Goal: Navigation & Orientation: Find specific page/section

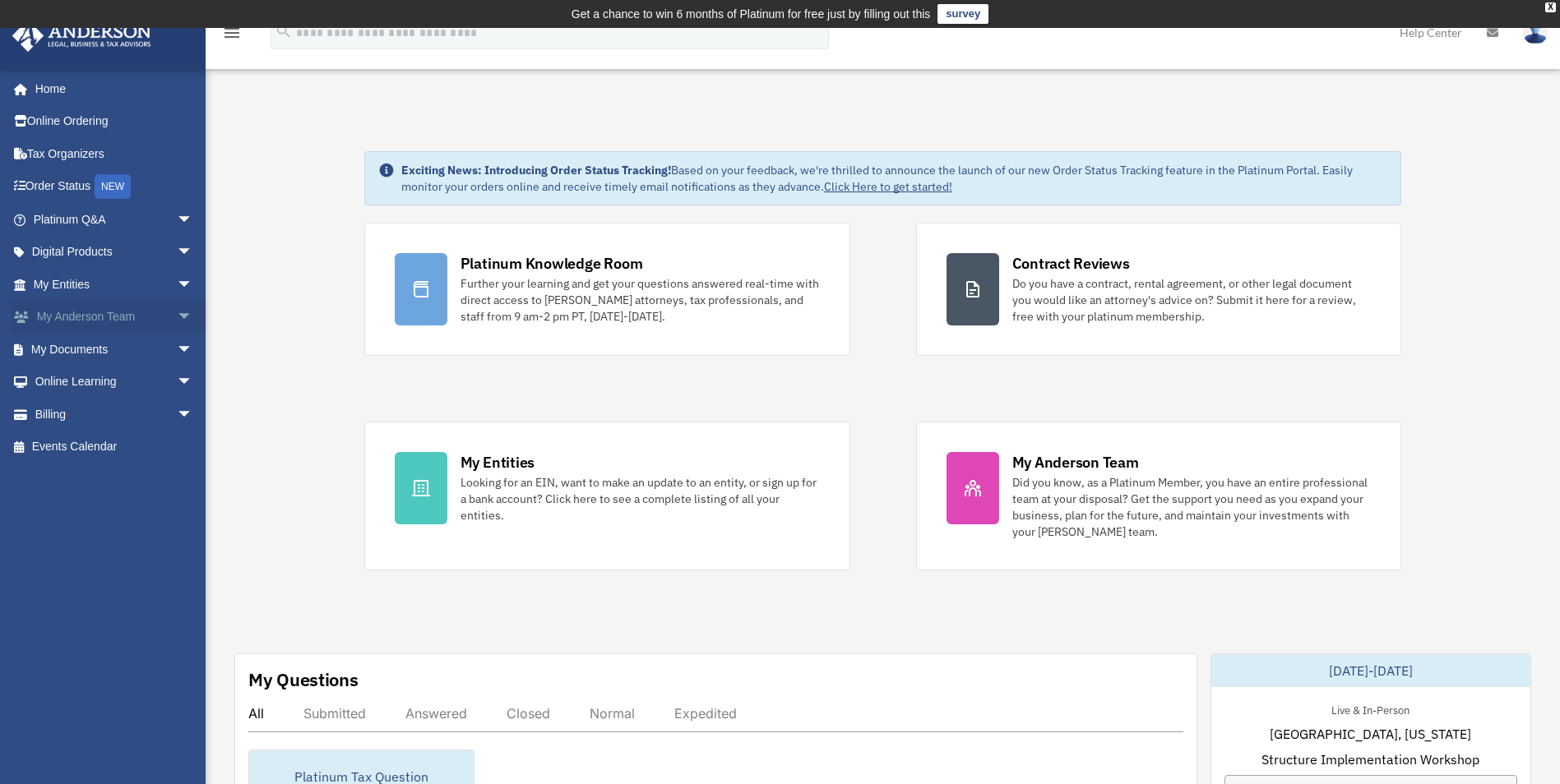
click at [138, 317] on link "My [PERSON_NAME] Team arrow_drop_down" at bounding box center [115, 317] width 206 height 33
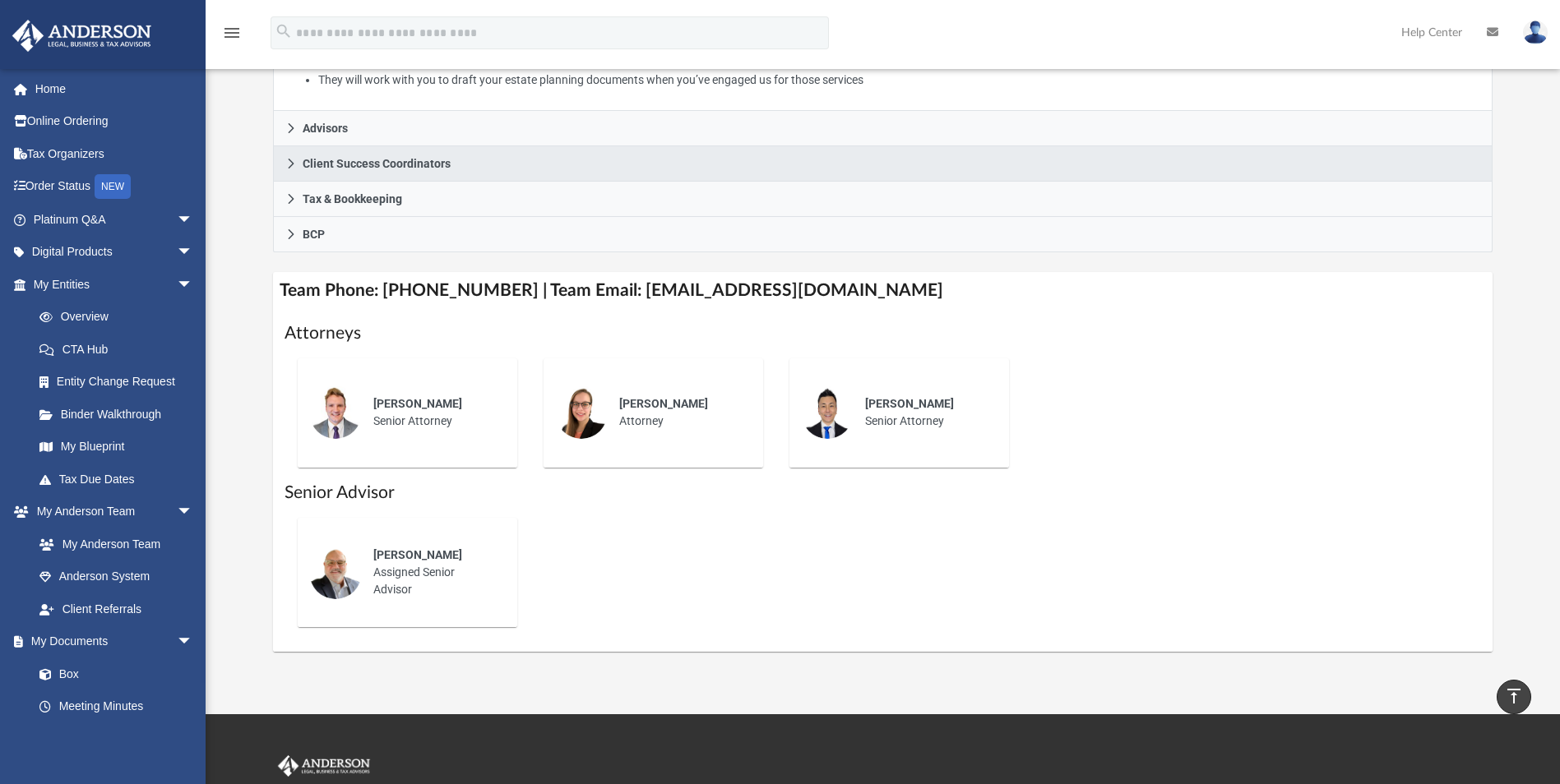
scroll to position [411, 0]
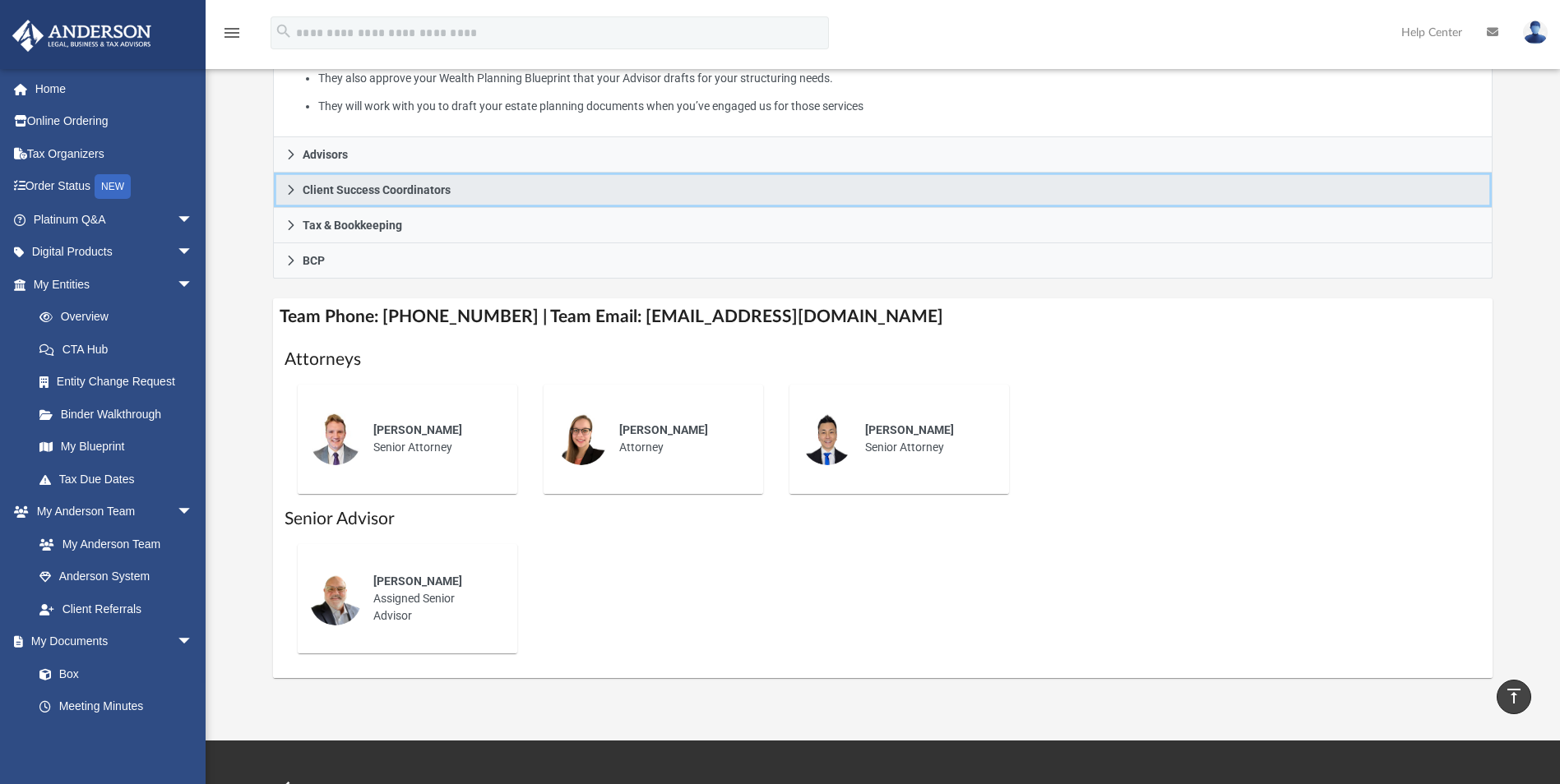
click at [363, 194] on span "Client Success Coordinators" at bounding box center [376, 191] width 148 height 12
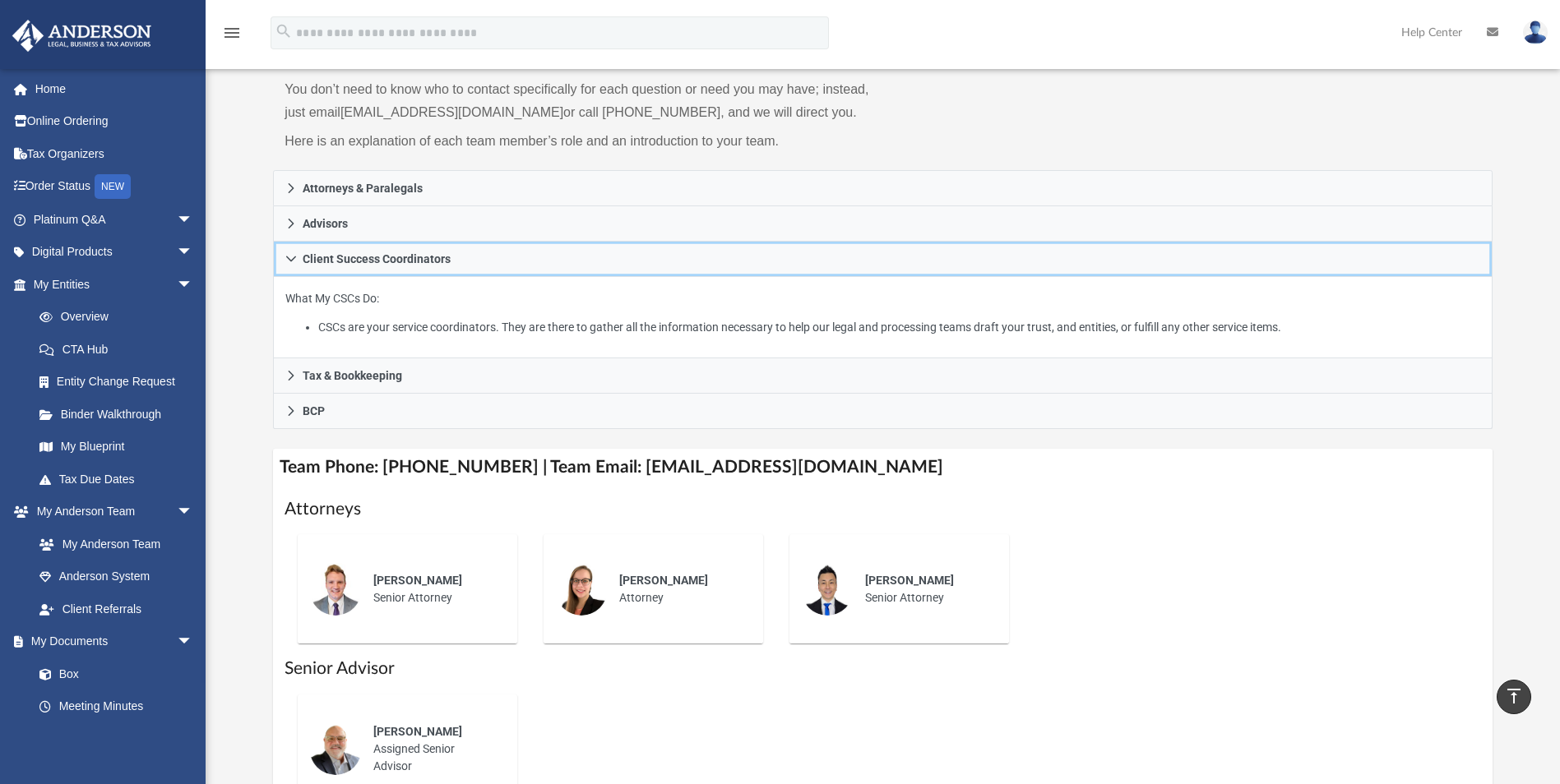
scroll to position [165, 0]
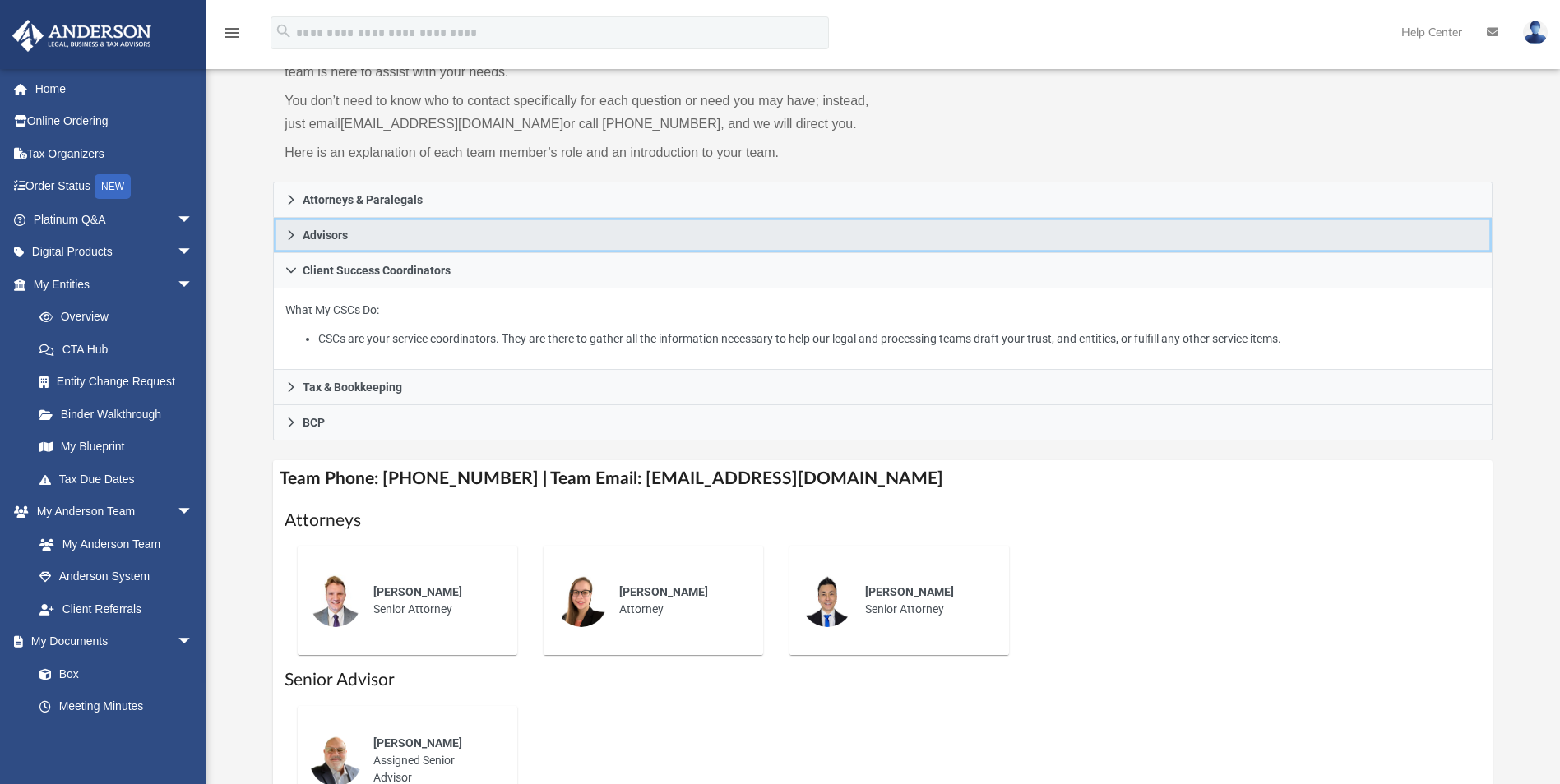
click at [333, 230] on span "Advisors" at bounding box center [325, 235] width 45 height 12
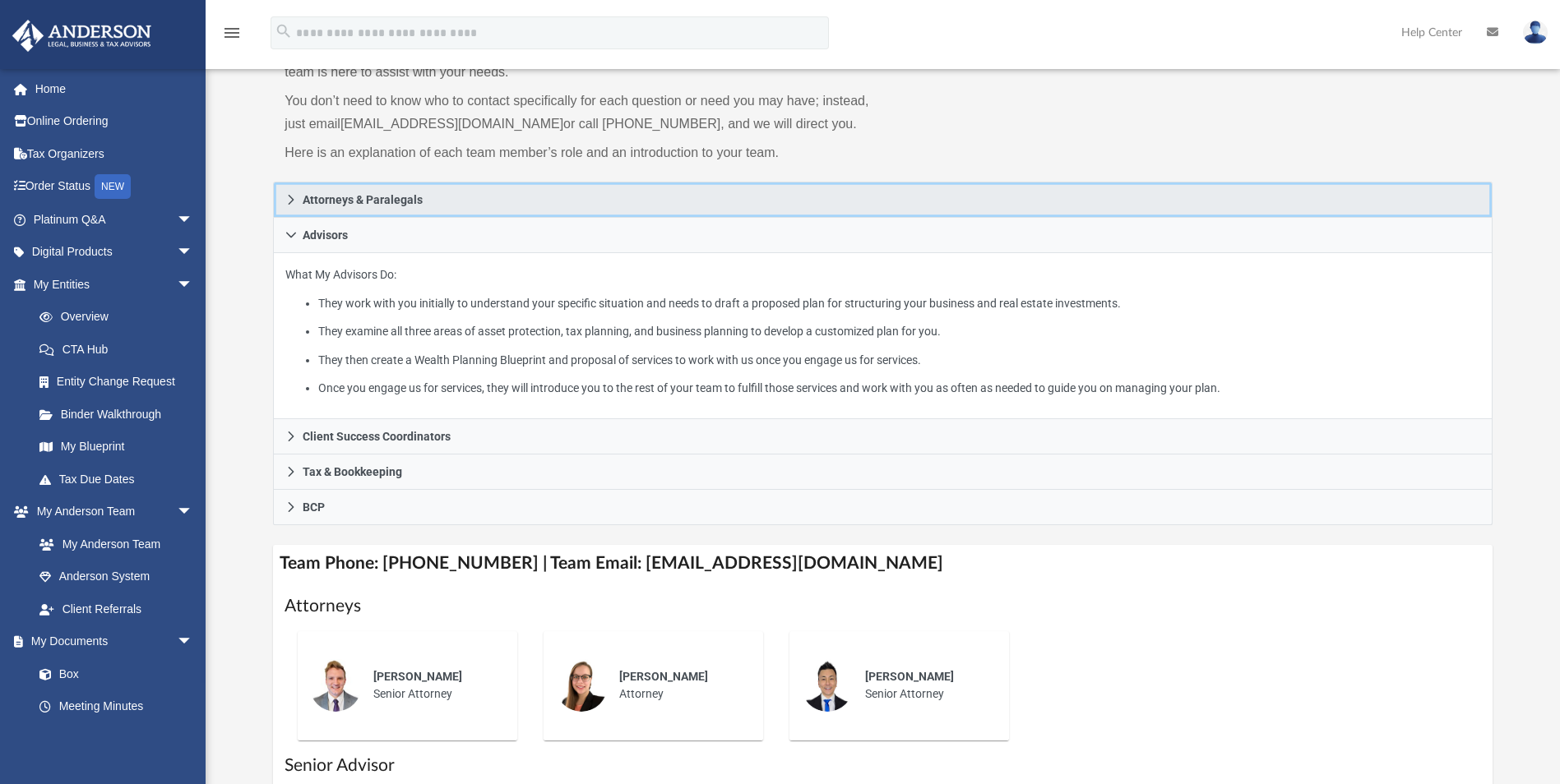
click at [342, 205] on span "Attorneys & Paralegals" at bounding box center [363, 199] width 121 height 12
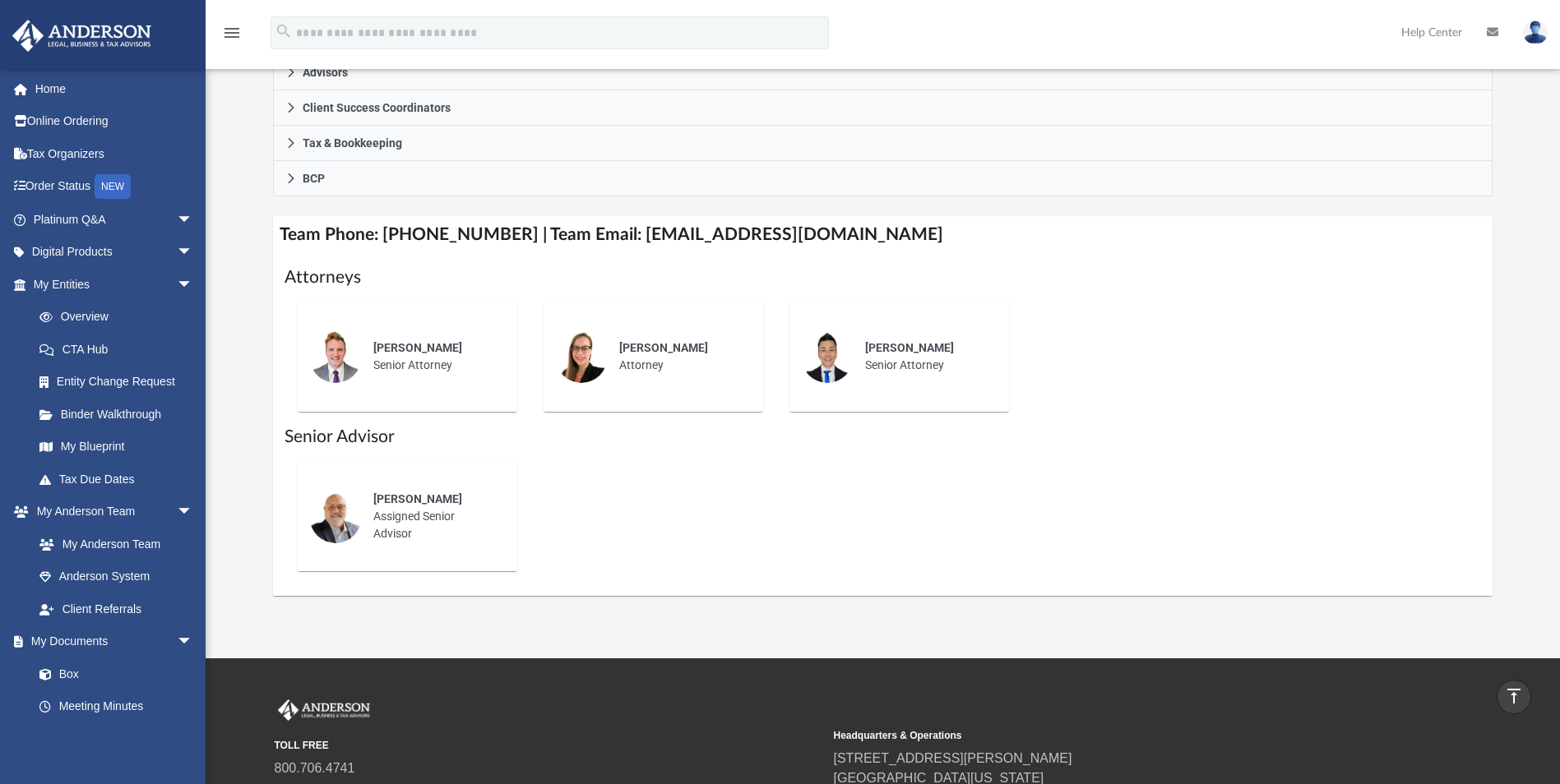
scroll to position [329, 0]
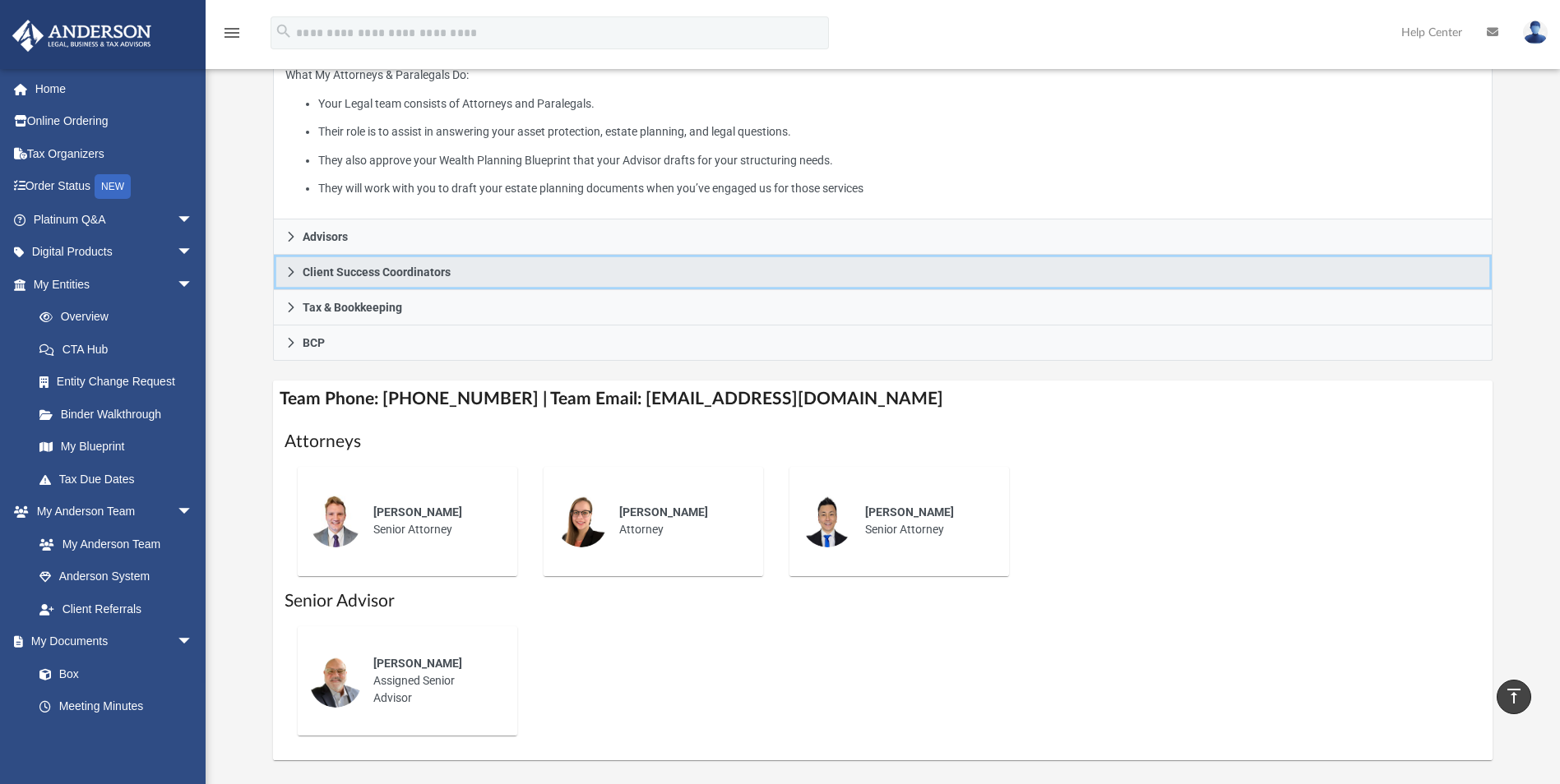
click at [336, 274] on span "Client Success Coordinators" at bounding box center [376, 273] width 148 height 12
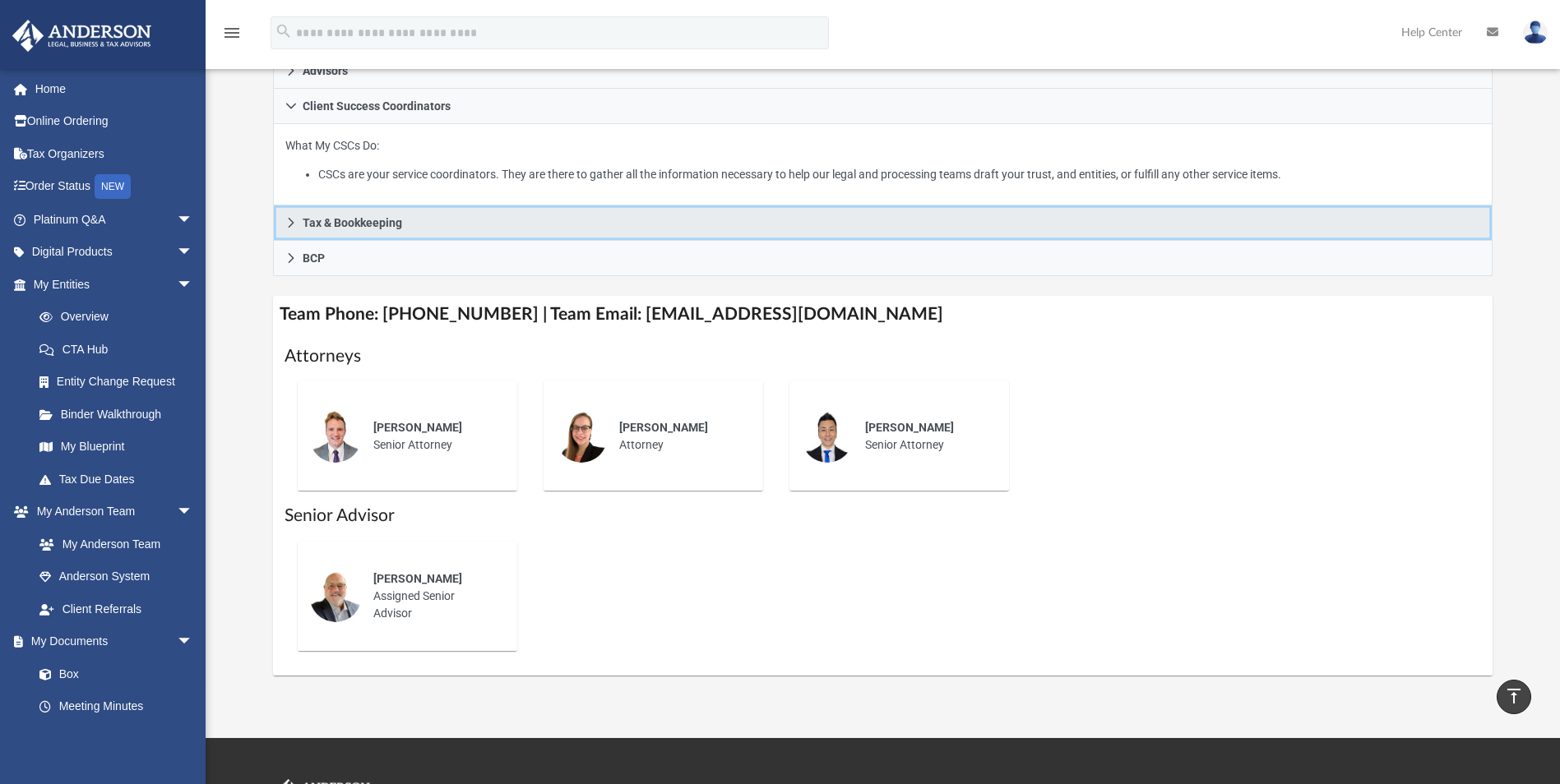
click at [345, 227] on span "Tax & Bookkeeping" at bounding box center [352, 223] width 100 height 12
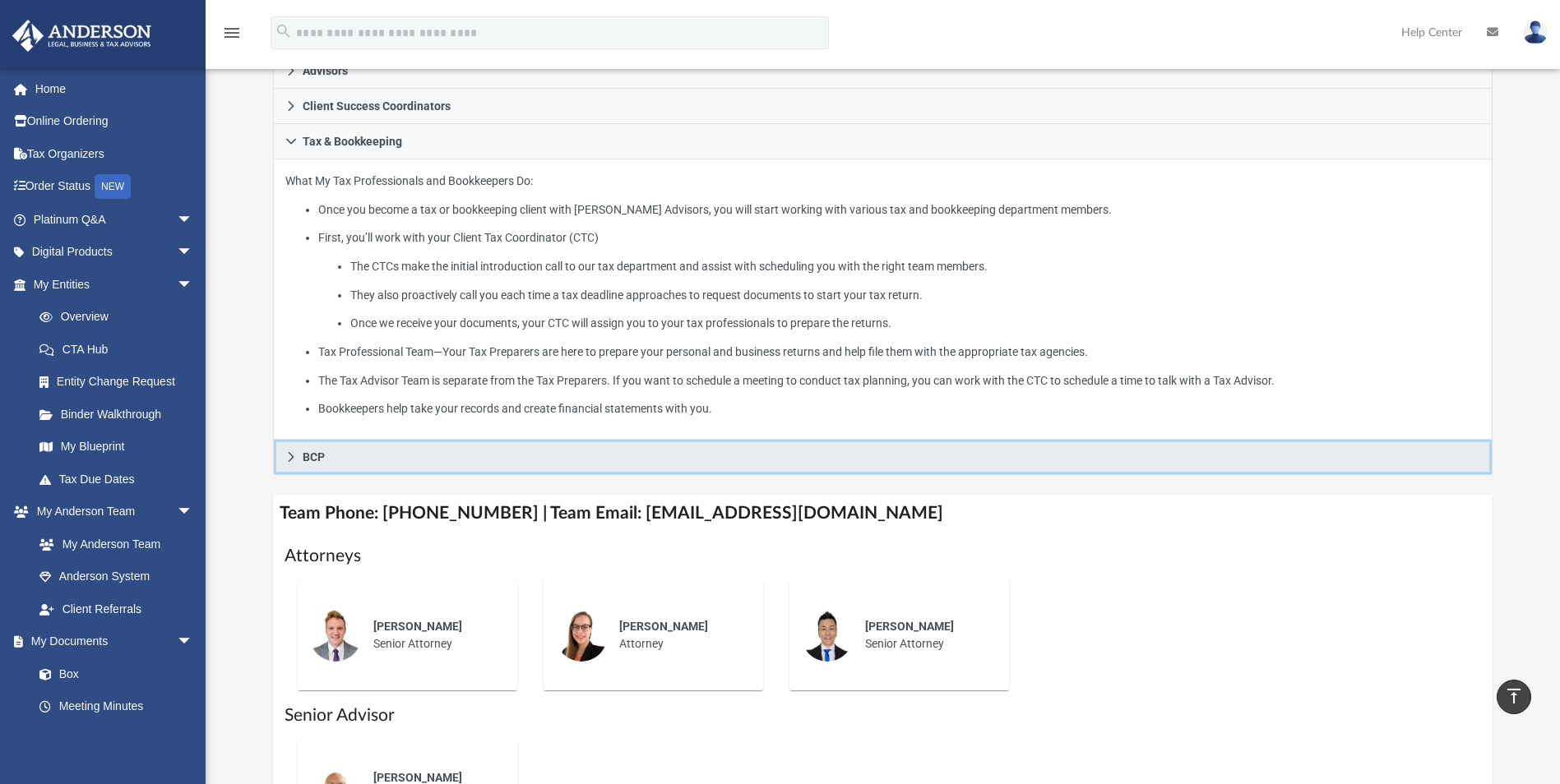
click at [317, 454] on span "BCP" at bounding box center [313, 457] width 22 height 12
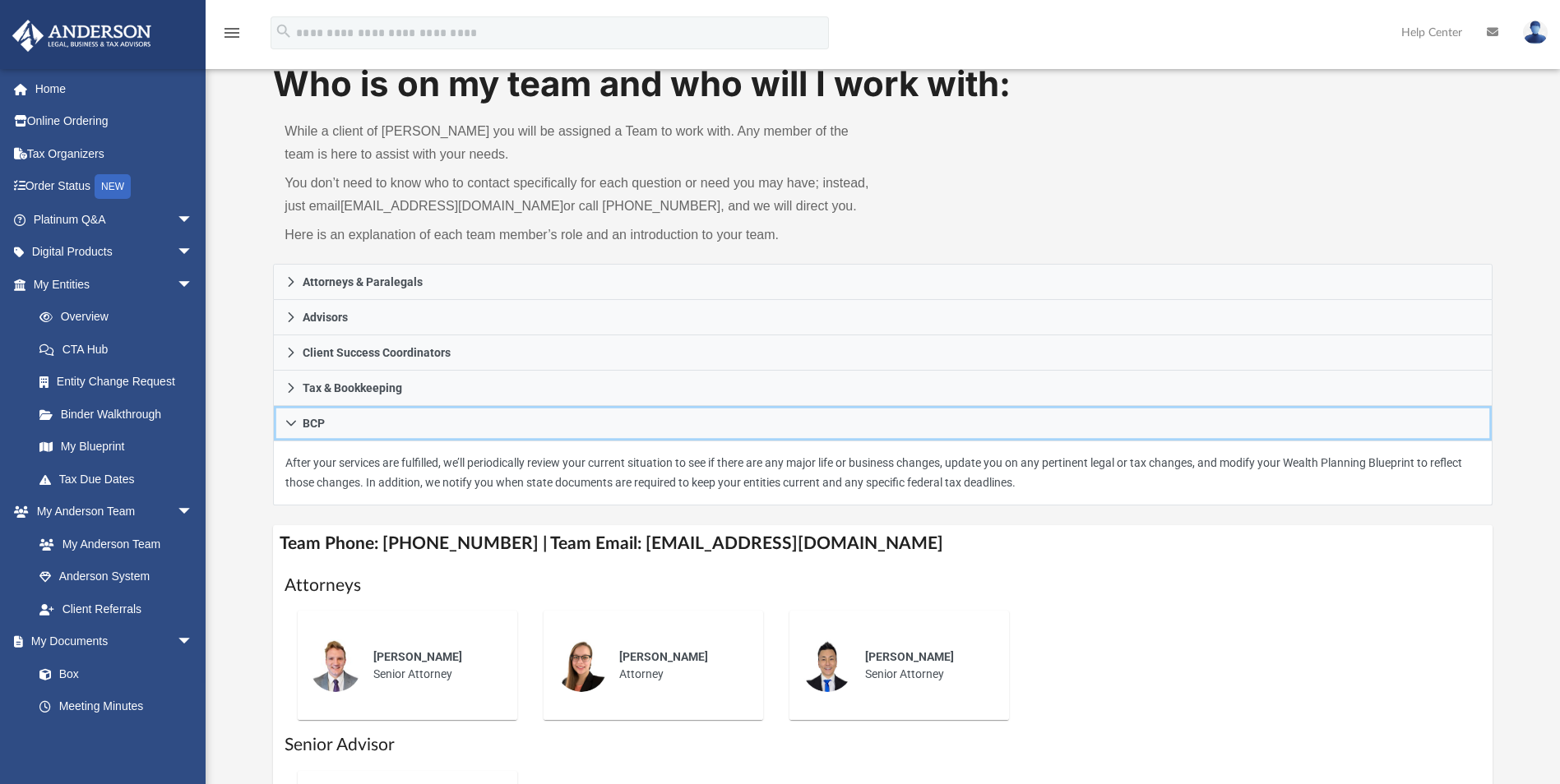
scroll to position [0, 0]
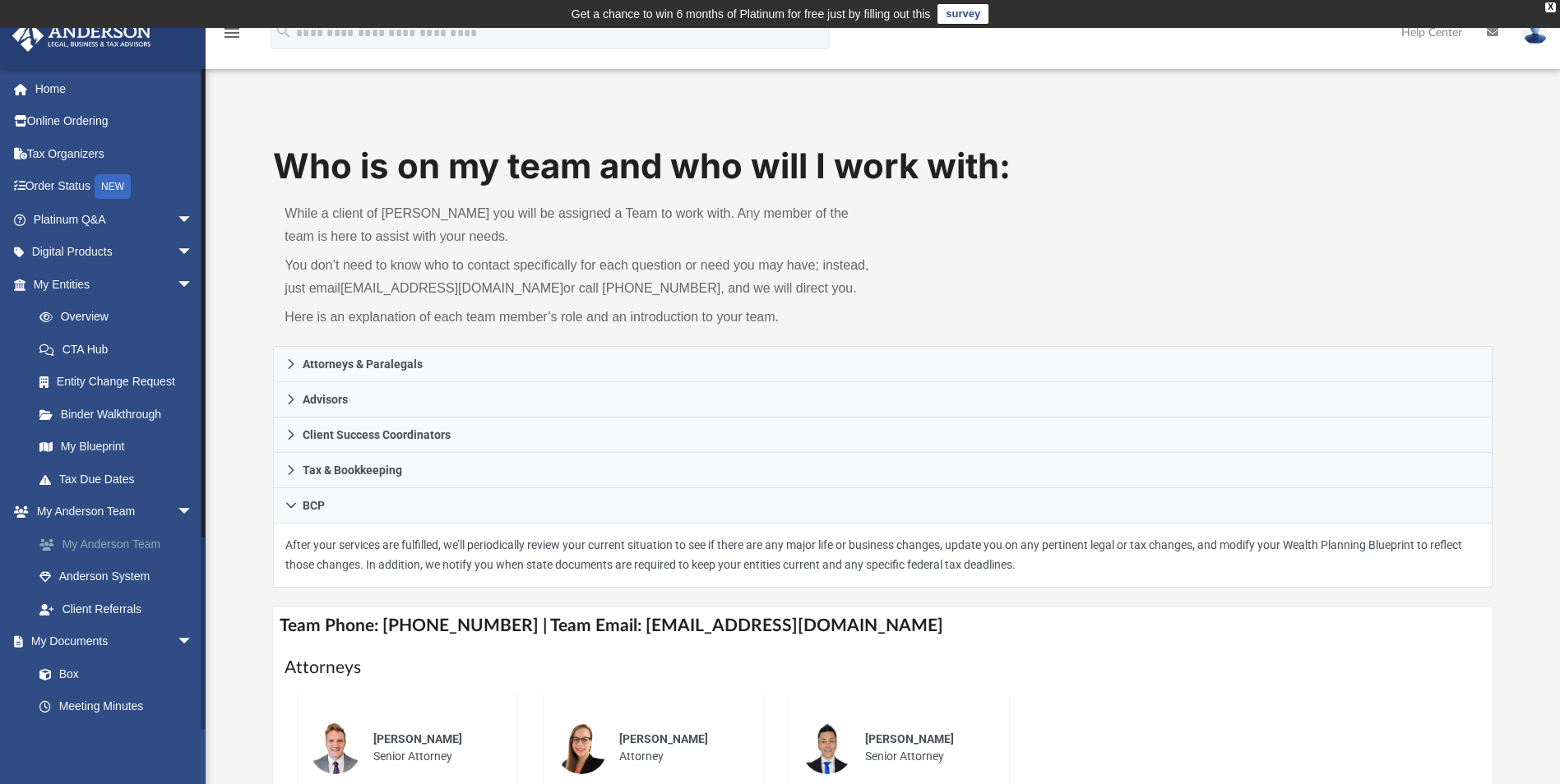
click at [135, 541] on link "My Anderson Team" at bounding box center [120, 544] width 195 height 33
click at [1556, 7] on td "Get a chance to win 6 months of Platinum for free just by filling out this surv…" at bounding box center [780, 14] width 1560 height 28
click at [1547, 4] on div "X" at bounding box center [1550, 7] width 11 height 10
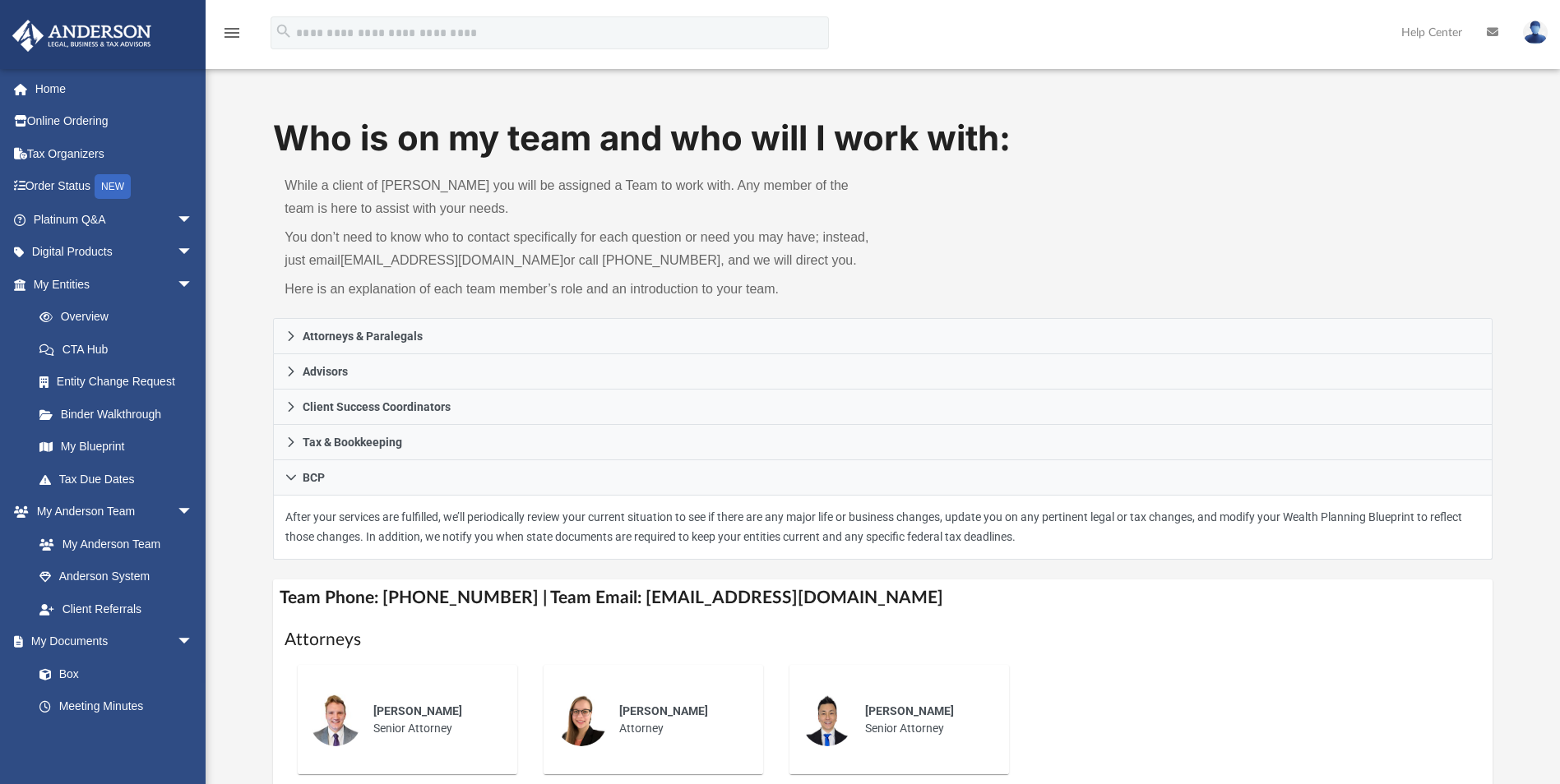
click at [1535, 28] on img at bounding box center [1535, 33] width 25 height 24
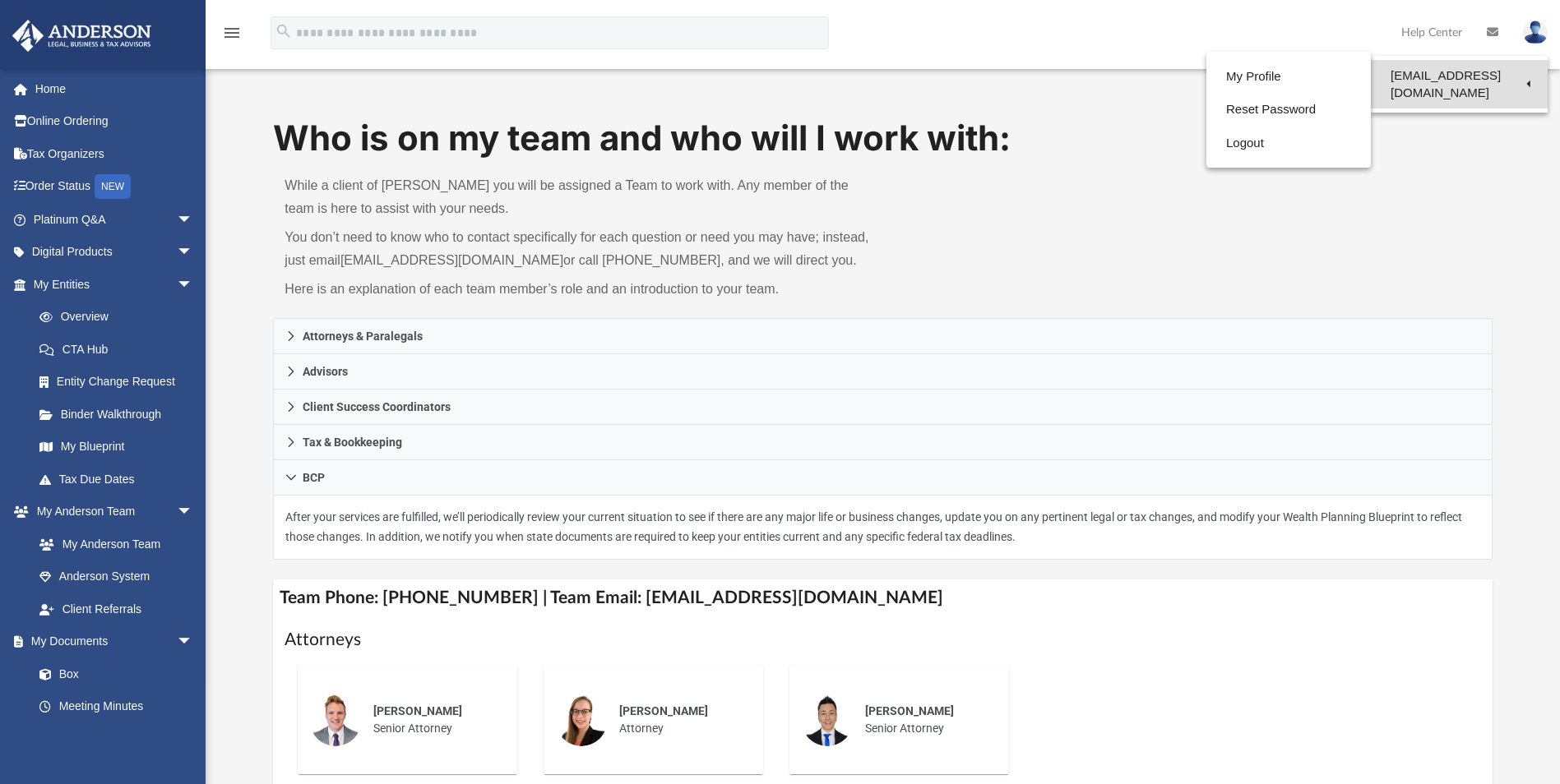
click at [1460, 71] on link "[EMAIL_ADDRESS][DOMAIN_NAME]" at bounding box center [1459, 84] width 177 height 48
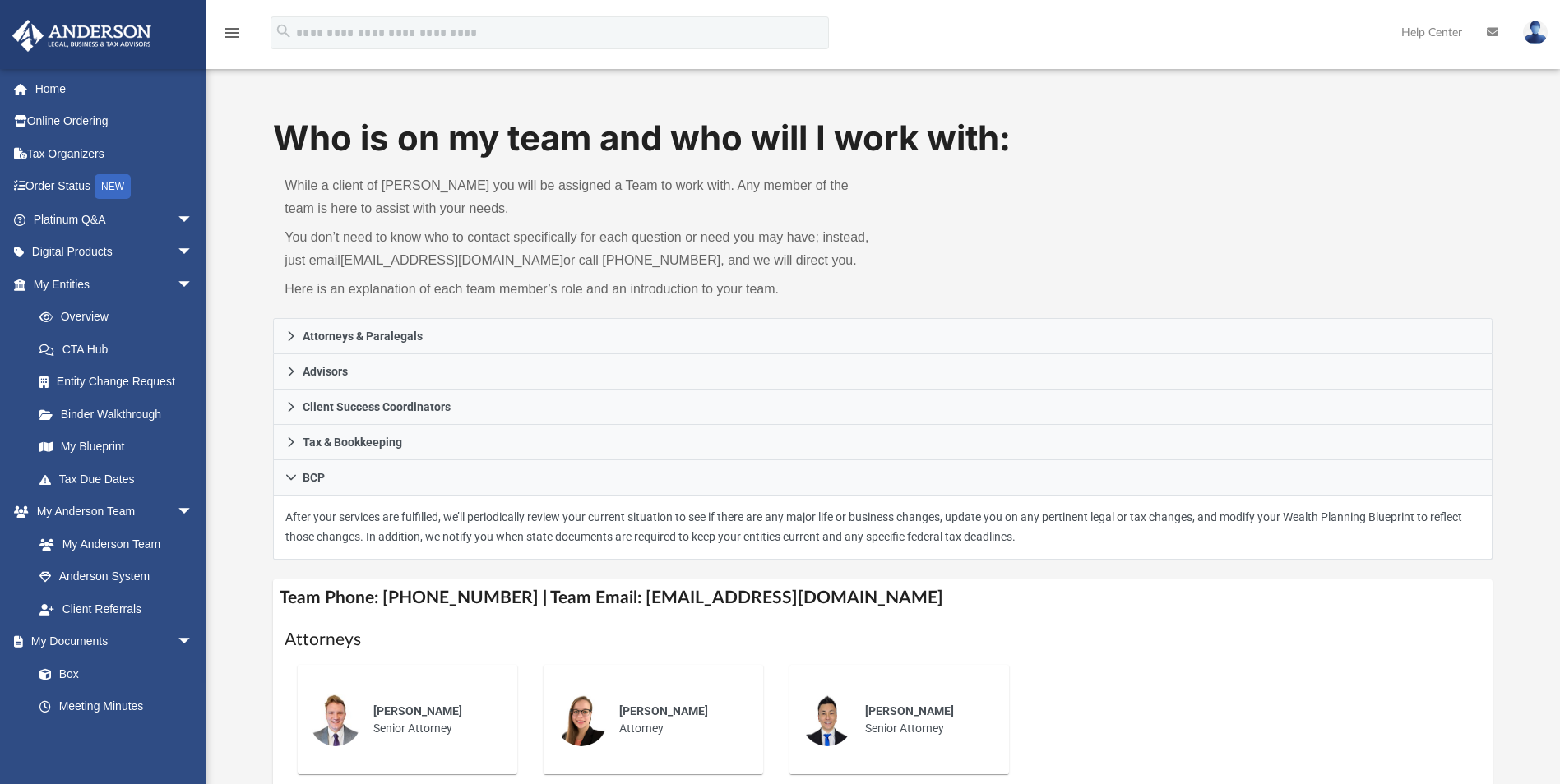
click at [1543, 32] on img at bounding box center [1535, 33] width 25 height 24
click at [1247, 143] on link "Logout" at bounding box center [1288, 143] width 165 height 34
